Goal: Use online tool/utility: Utilize a website feature to perform a specific function

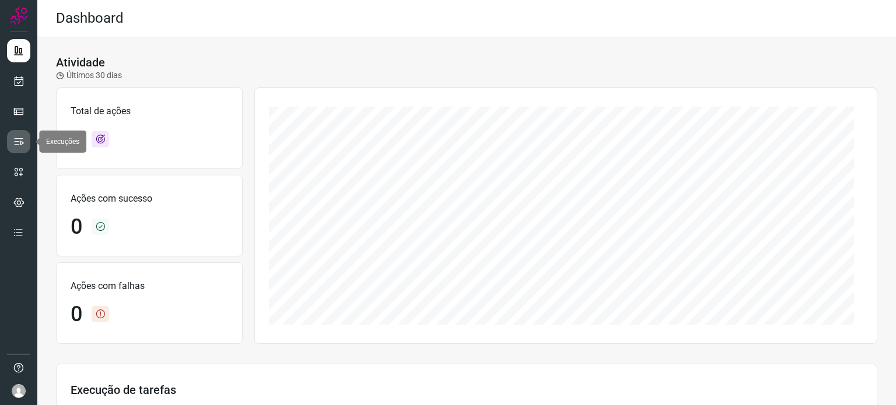
click at [22, 135] on link at bounding box center [18, 141] width 23 height 23
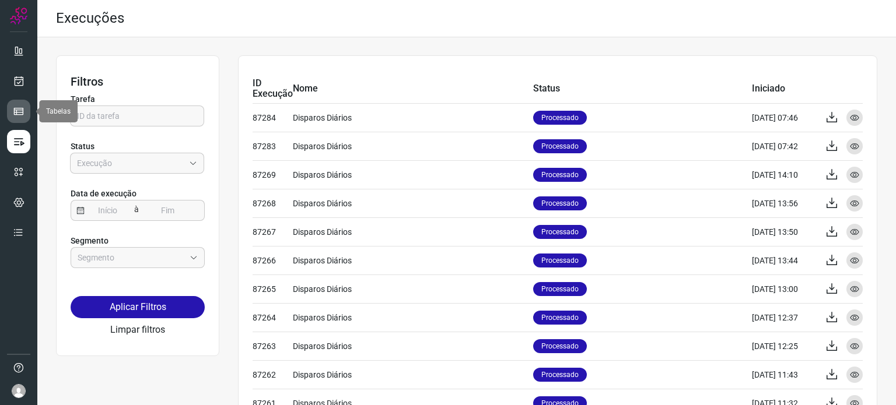
click at [22, 111] on icon at bounding box center [19, 112] width 12 height 12
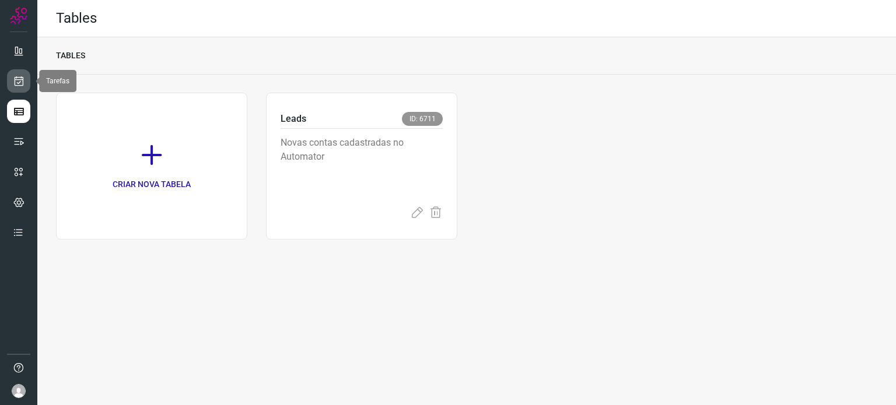
click at [23, 80] on icon at bounding box center [19, 81] width 12 height 12
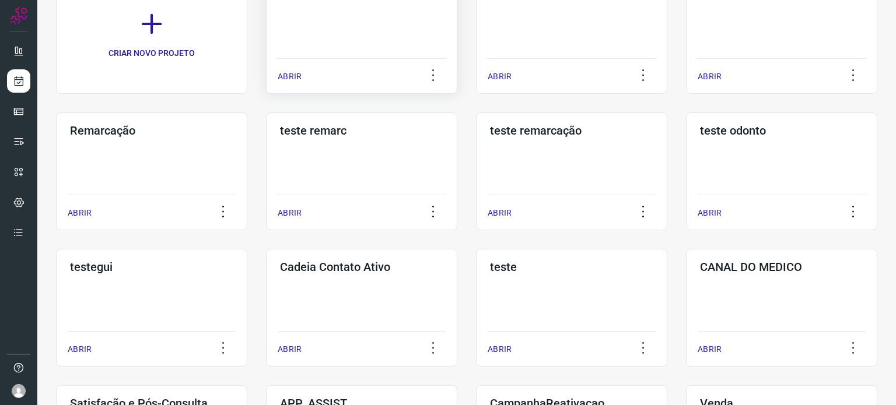
scroll to position [175, 0]
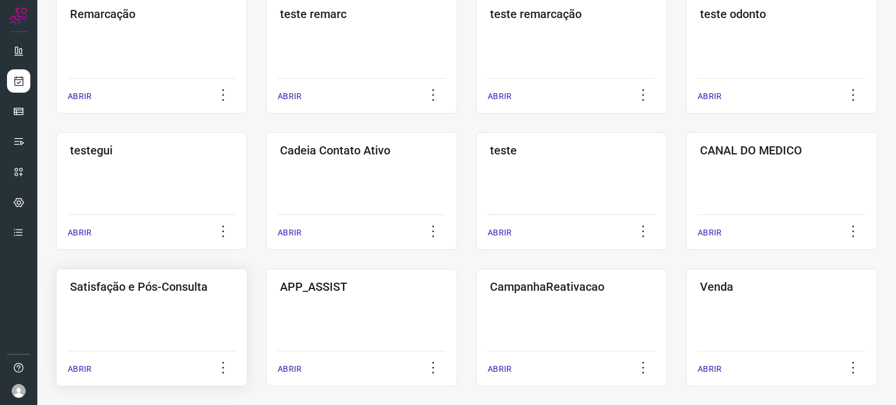
click at [153, 319] on div "Satisfação e Pós-Consulta ABRIR" at bounding box center [151, 328] width 191 height 118
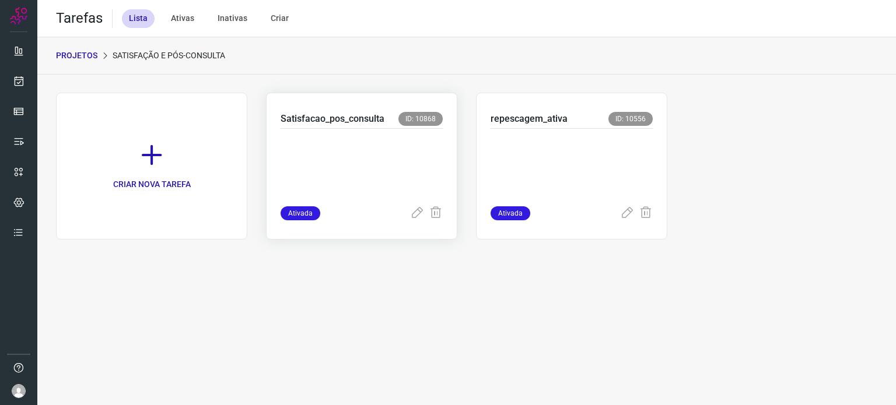
click at [358, 160] on p at bounding box center [362, 165] width 162 height 58
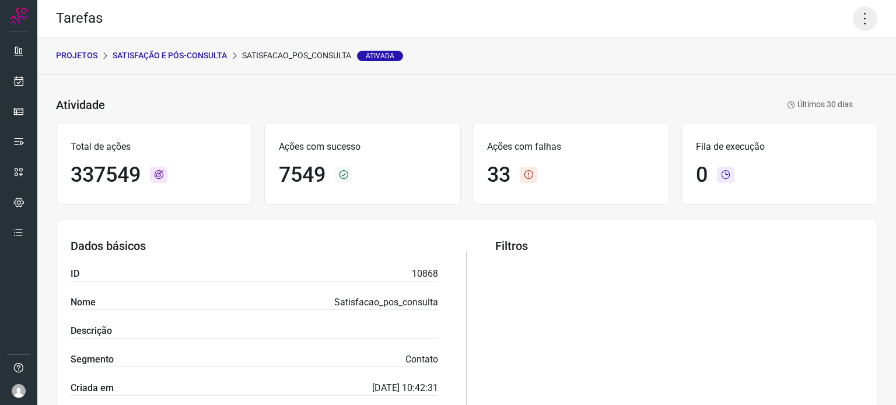
click at [854, 16] on icon at bounding box center [865, 18] width 25 height 25
click at [793, 68] on li "Executar" at bounding box center [815, 76] width 106 height 19
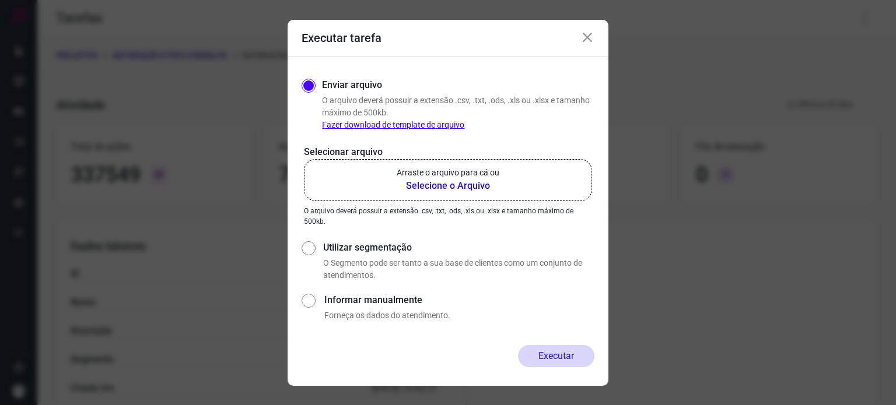
click at [534, 165] on label "Arraste o arquivo para cá ou Selecione o Arquivo" at bounding box center [448, 180] width 288 height 42
click at [0, 0] on input "Arraste o arquivo para cá ou Selecione o Arquivo" at bounding box center [0, 0] width 0 height 0
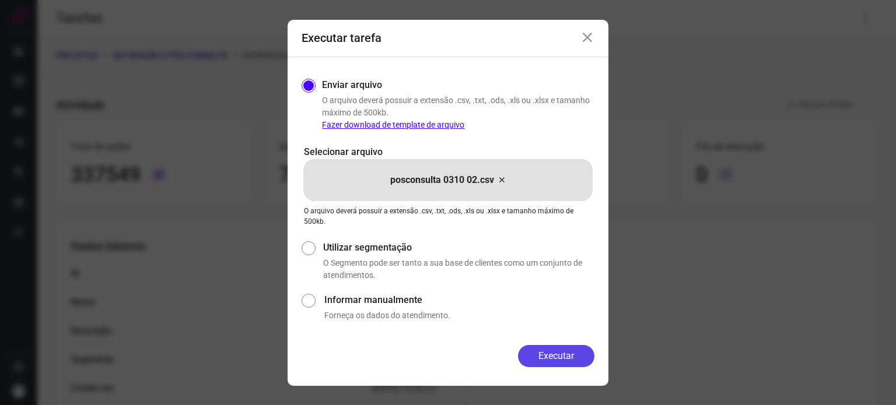
click at [555, 352] on button "Executar" at bounding box center [556, 356] width 76 height 22
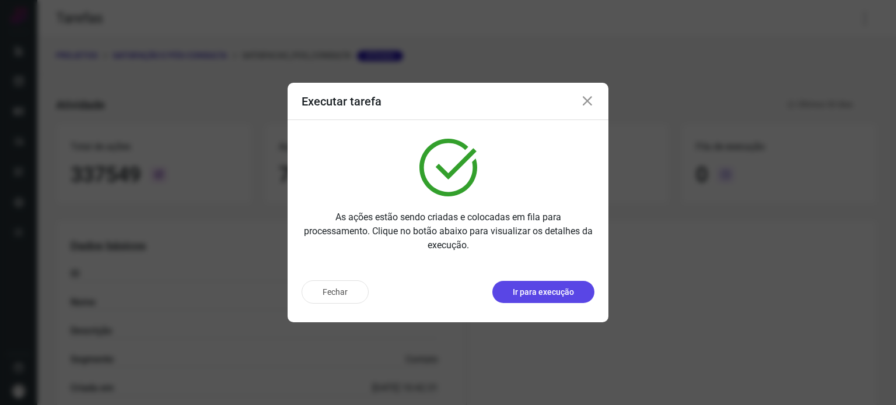
click at [534, 294] on p "Ir para execução" at bounding box center [543, 292] width 61 height 12
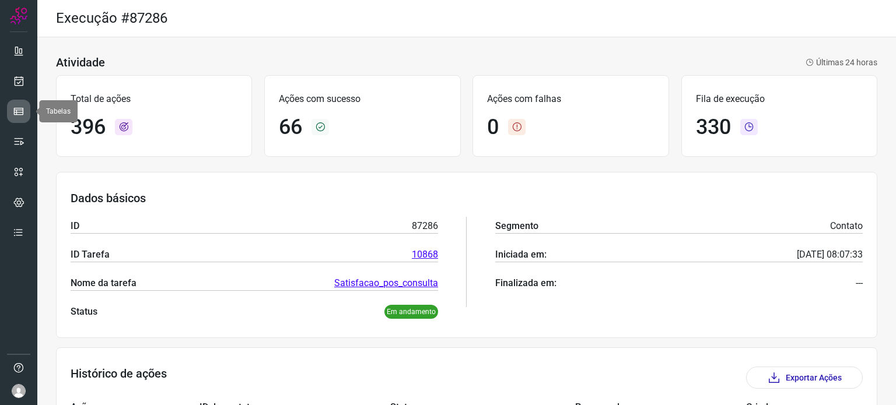
click at [17, 107] on icon at bounding box center [19, 112] width 12 height 12
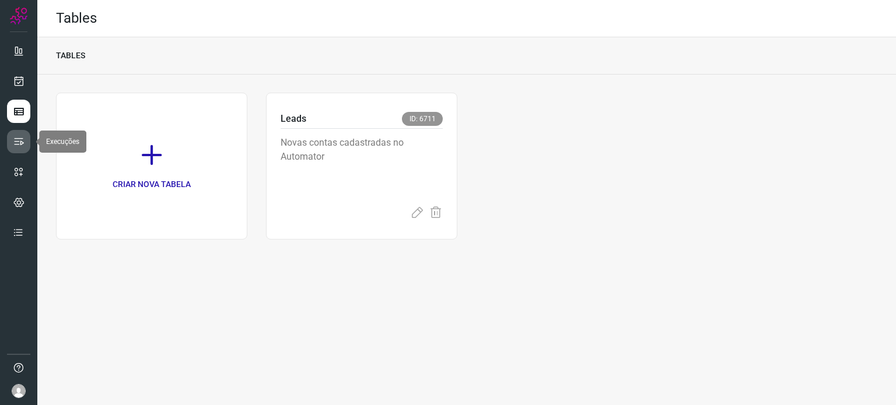
click at [14, 139] on icon at bounding box center [19, 142] width 12 height 12
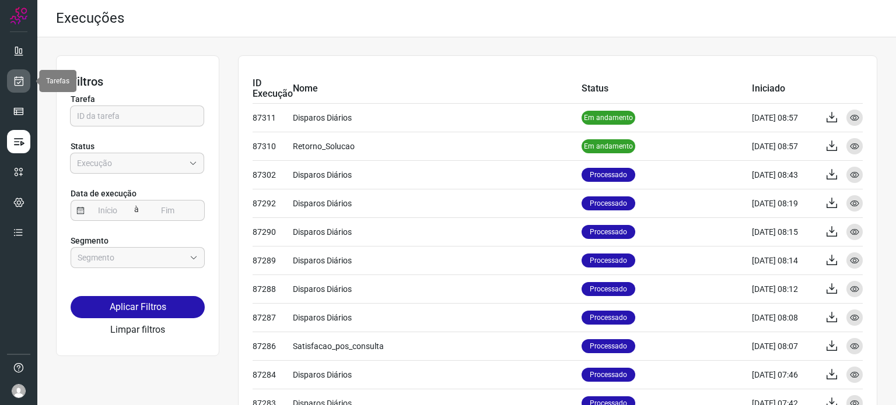
click at [21, 84] on icon at bounding box center [19, 81] width 12 height 12
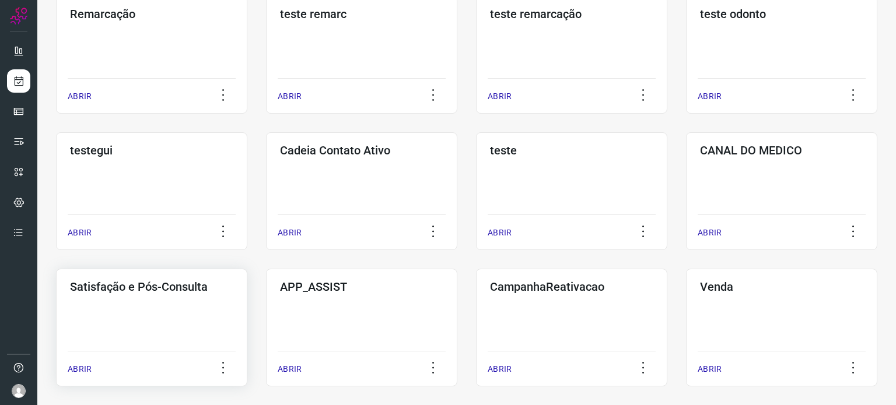
click at [160, 290] on h3 "Satisfação e Pós-Consulta" at bounding box center [151, 287] width 163 height 14
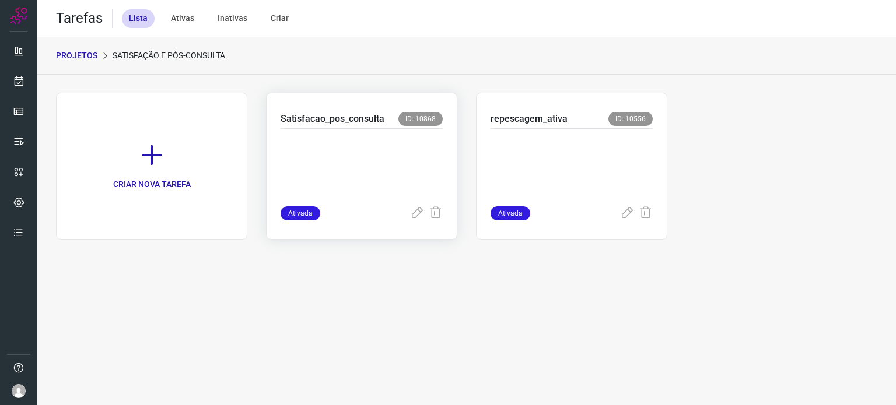
click at [392, 146] on p at bounding box center [362, 165] width 162 height 58
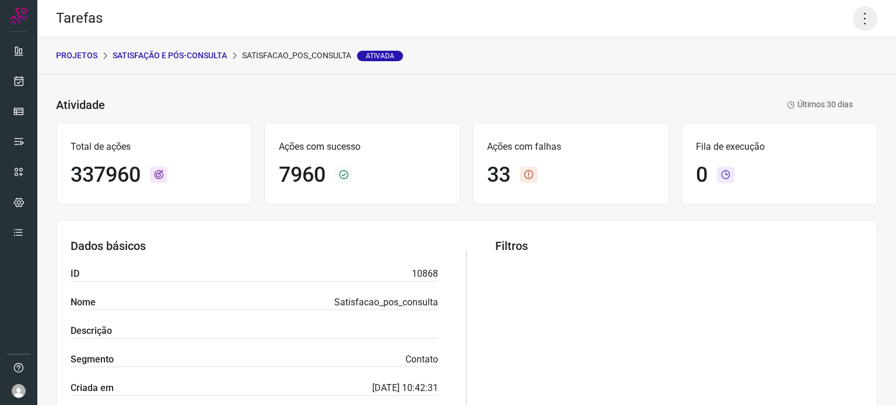
click at [855, 25] on icon at bounding box center [865, 18] width 25 height 25
click at [786, 82] on li "Executar" at bounding box center [815, 76] width 106 height 19
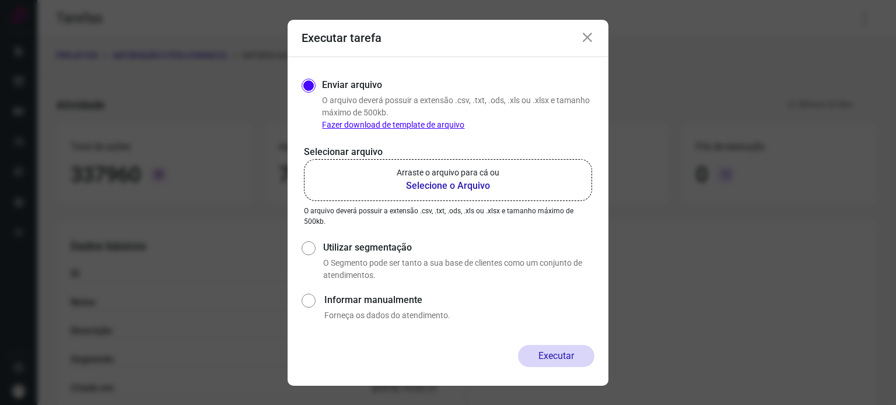
click at [439, 162] on label "Arraste o arquivo para cá ou Selecione o Arquivo" at bounding box center [448, 180] width 288 height 42
click at [0, 0] on input "Arraste o arquivo para cá ou Selecione o Arquivo" at bounding box center [0, 0] width 0 height 0
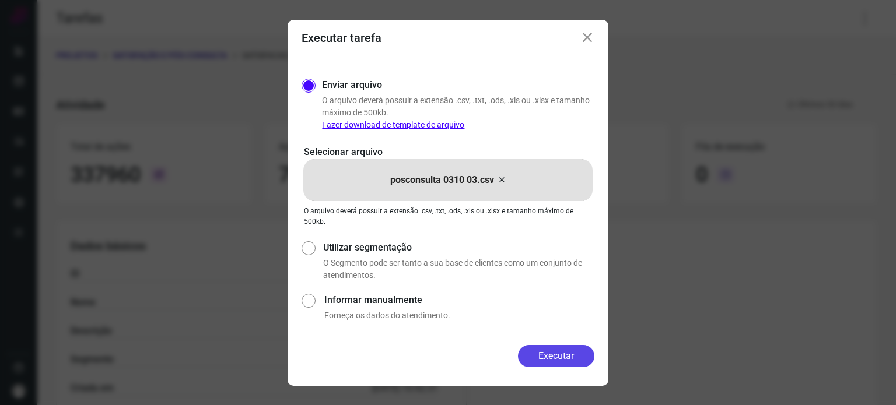
click at [564, 349] on button "Executar" at bounding box center [556, 356] width 76 height 22
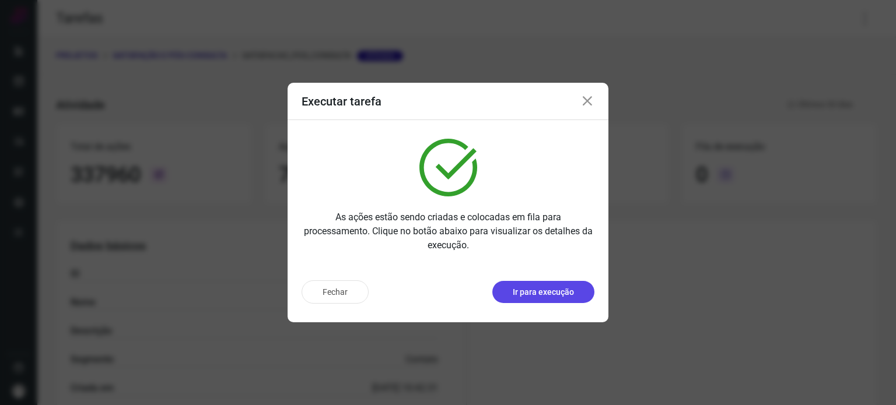
click at [531, 291] on p "Ir para execução" at bounding box center [543, 292] width 61 height 12
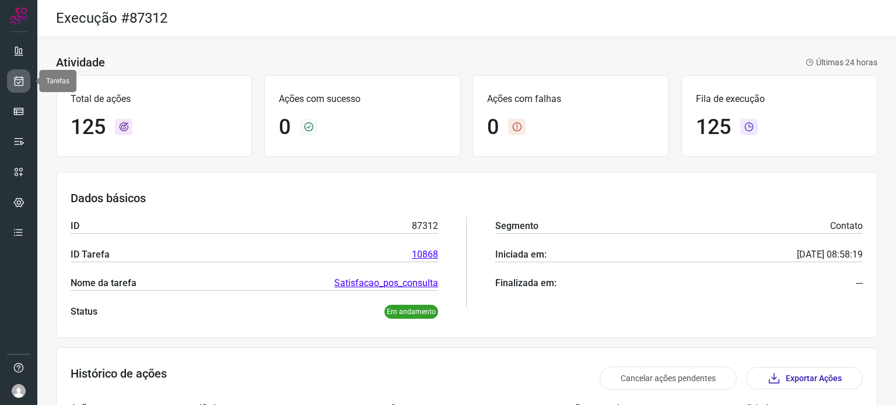
click at [13, 81] on icon at bounding box center [19, 81] width 12 height 12
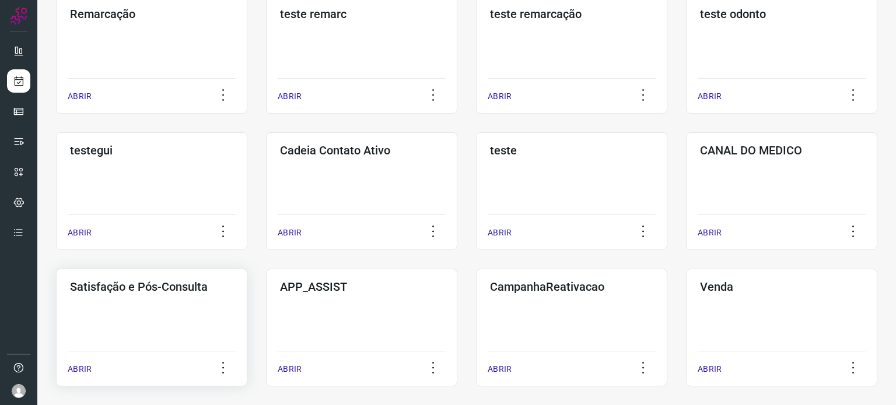
click at [141, 338] on div "Satisfação e Pós-Consulta ABRIR" at bounding box center [151, 328] width 191 height 118
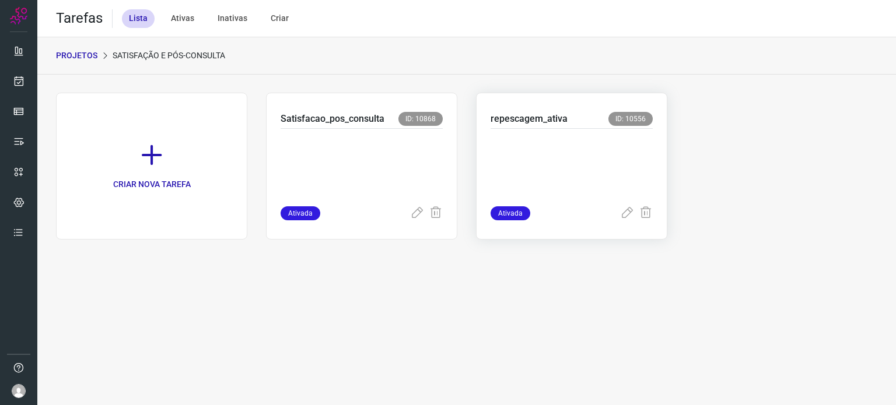
click at [527, 139] on p at bounding box center [572, 165] width 162 height 58
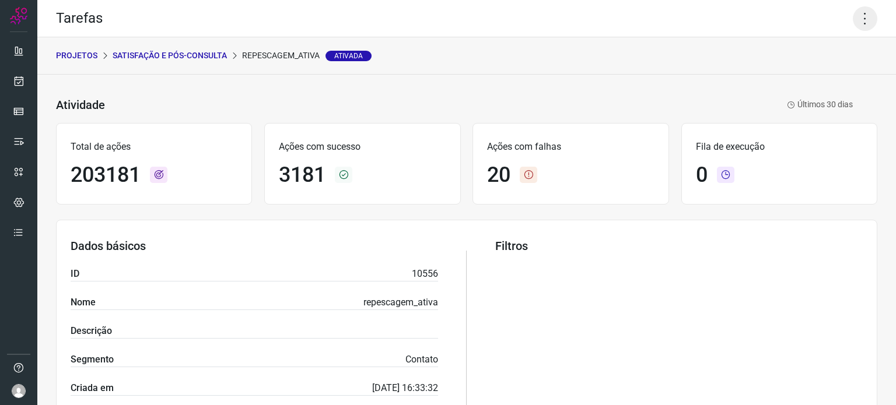
click at [861, 14] on icon at bounding box center [865, 18] width 25 height 25
click at [786, 76] on li "Executar" at bounding box center [815, 76] width 106 height 19
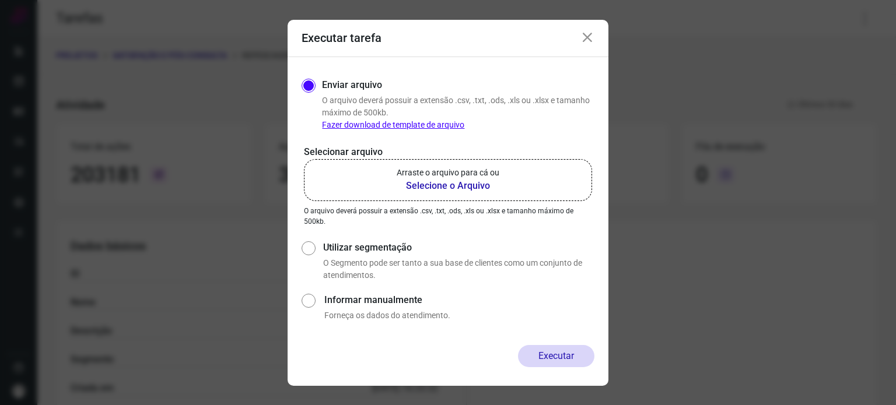
click at [467, 175] on p "Arraste o arquivo para cá ou" at bounding box center [448, 173] width 103 height 12
click at [0, 0] on input "Arraste o arquivo para cá ou Selecione o Arquivo" at bounding box center [0, 0] width 0 height 0
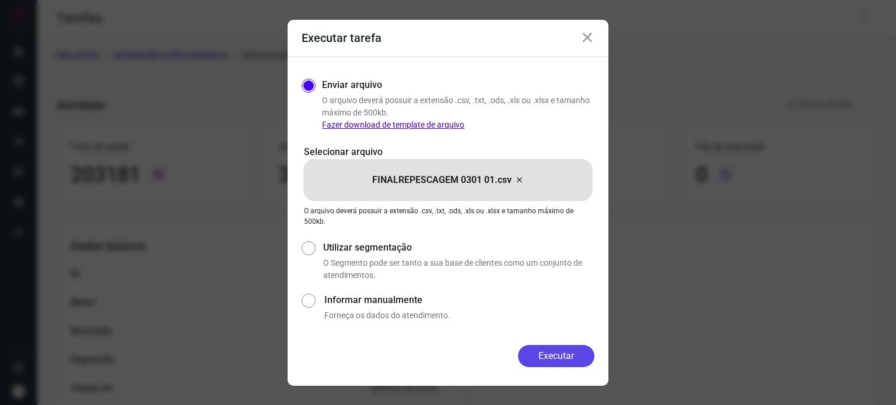
click at [550, 354] on button "Executar" at bounding box center [556, 356] width 76 height 22
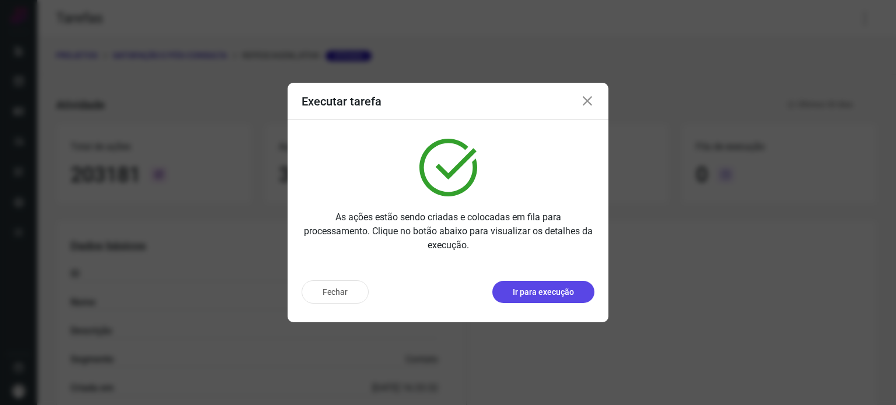
click at [527, 290] on p "Ir para execução" at bounding box center [543, 292] width 61 height 12
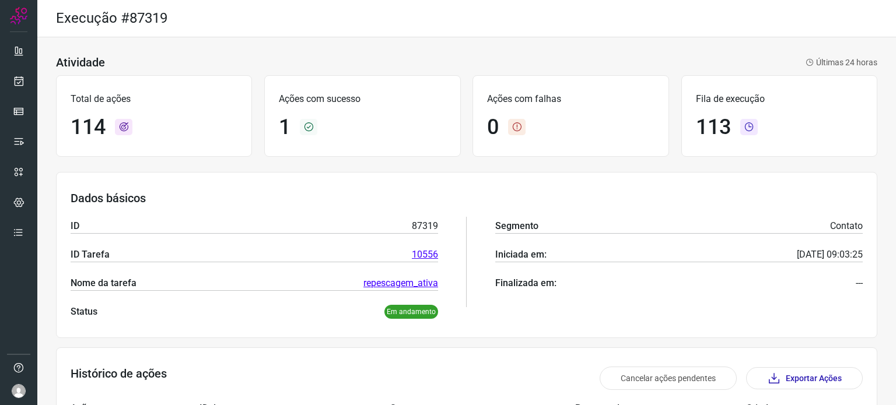
click at [512, 191] on h3 "Dados básicos" at bounding box center [467, 198] width 792 height 14
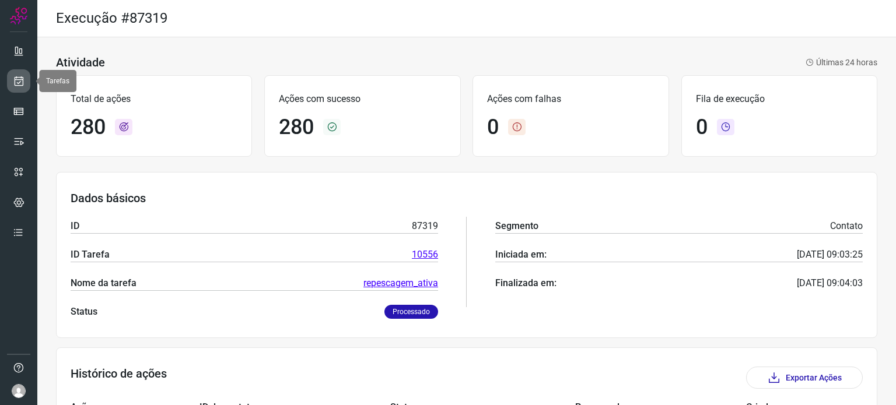
click at [19, 88] on link at bounding box center [18, 80] width 23 height 23
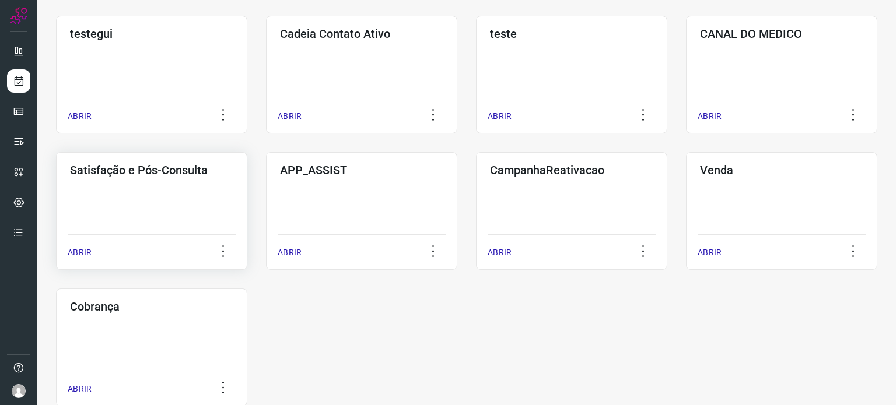
click at [174, 228] on div "Satisfação e Pós-Consulta ABRIR" at bounding box center [151, 211] width 191 height 118
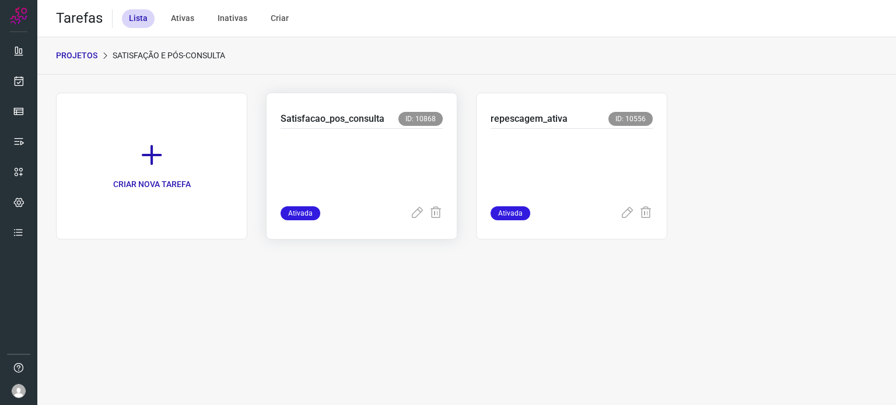
click at [412, 149] on p at bounding box center [362, 165] width 162 height 58
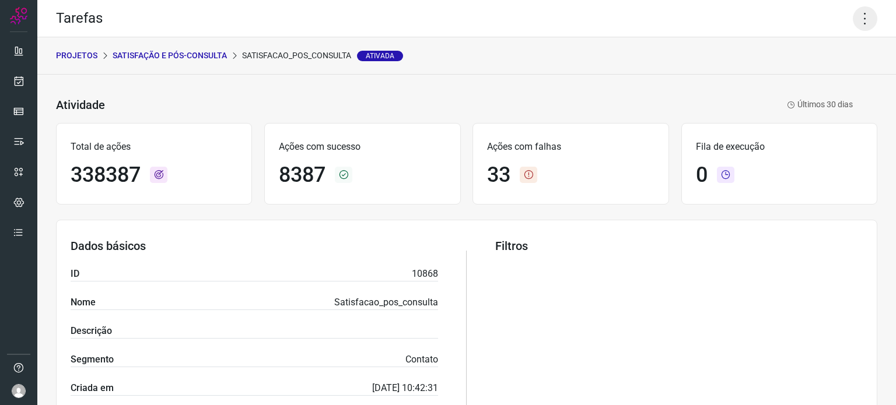
click at [853, 26] on icon at bounding box center [865, 18] width 25 height 25
click at [795, 76] on li "Executar" at bounding box center [815, 76] width 106 height 19
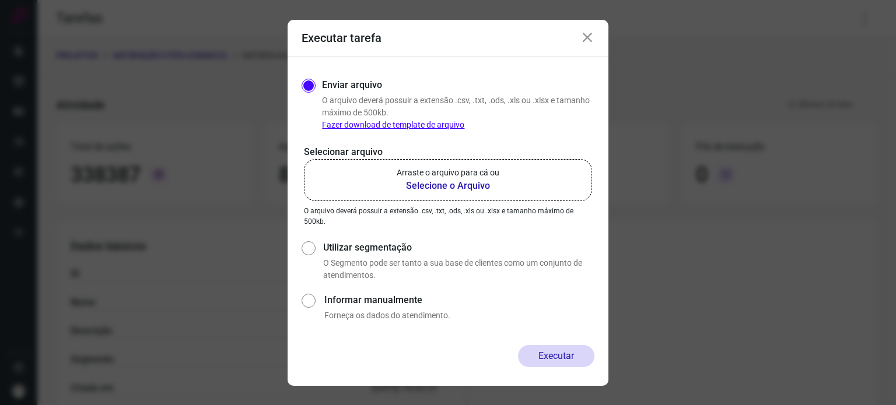
click at [398, 164] on label "Arraste o arquivo para cá ou Selecione o Arquivo" at bounding box center [448, 180] width 288 height 42
click at [0, 0] on input "Arraste o arquivo para cá ou Selecione o Arquivo" at bounding box center [0, 0] width 0 height 0
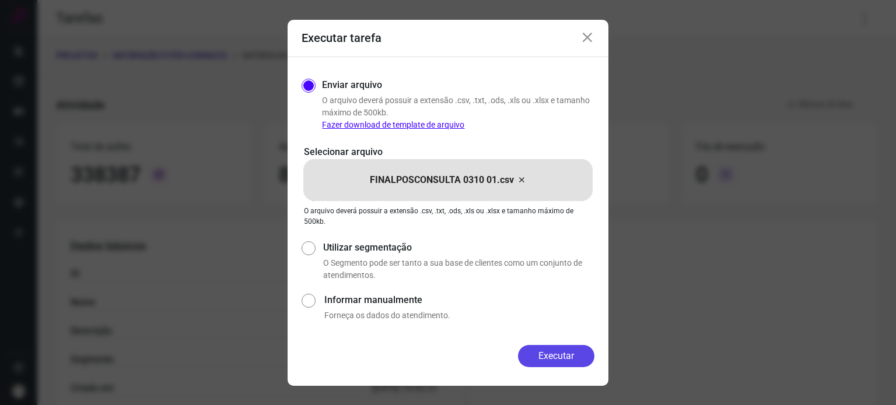
click at [552, 349] on button "Executar" at bounding box center [556, 356] width 76 height 22
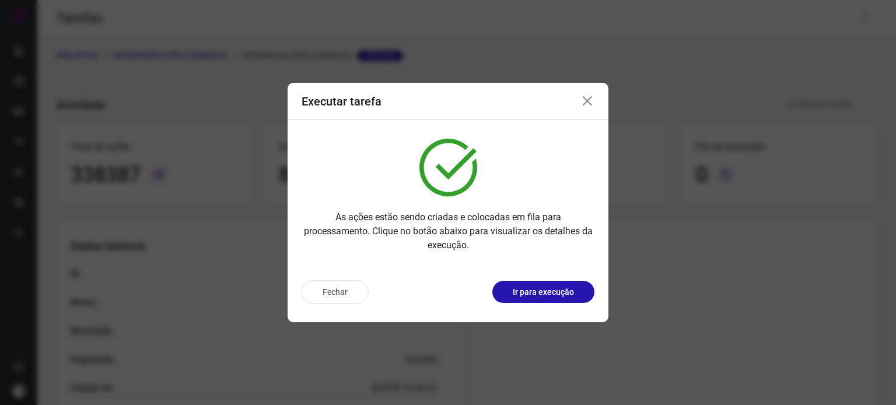
click at [552, 303] on button "Ir para execução" at bounding box center [543, 292] width 102 height 22
